Goal: Find specific page/section: Find specific page/section

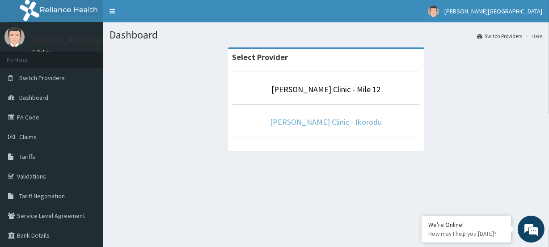
click at [330, 122] on link "[PERSON_NAME] Clinic - Ikorodu" at bounding box center [326, 122] width 112 height 10
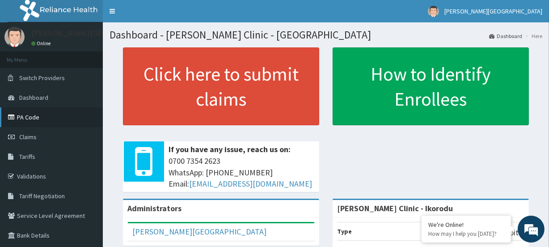
click at [40, 119] on link "PA Code" at bounding box center [51, 117] width 103 height 20
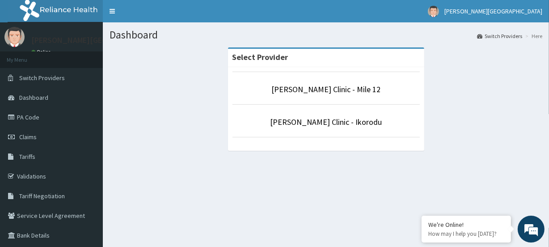
click at [324, 116] on p "[PERSON_NAME] Clinic - Ikorodu" at bounding box center [326, 122] width 187 height 12
click at [325, 121] on link "[PERSON_NAME] Clinic - Ikorodu" at bounding box center [326, 122] width 112 height 10
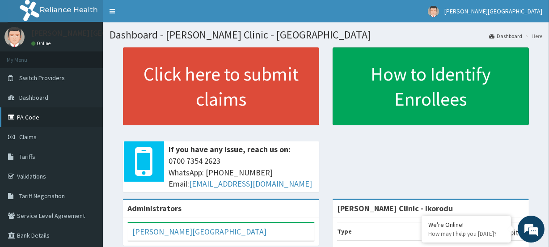
click at [46, 114] on link "PA Code" at bounding box center [51, 117] width 103 height 20
